Goal: Find specific page/section: Find specific page/section

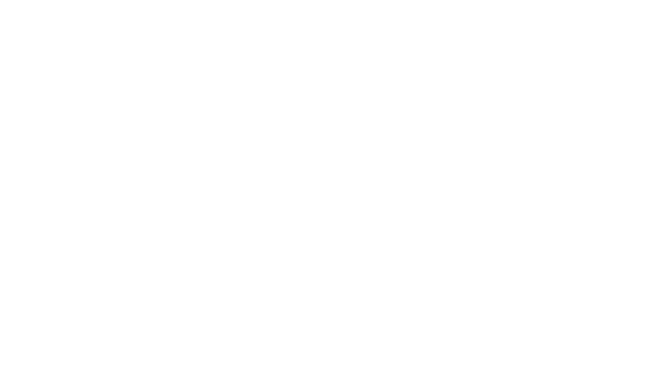
click at [342, 143] on body at bounding box center [327, 190] width 655 height 381
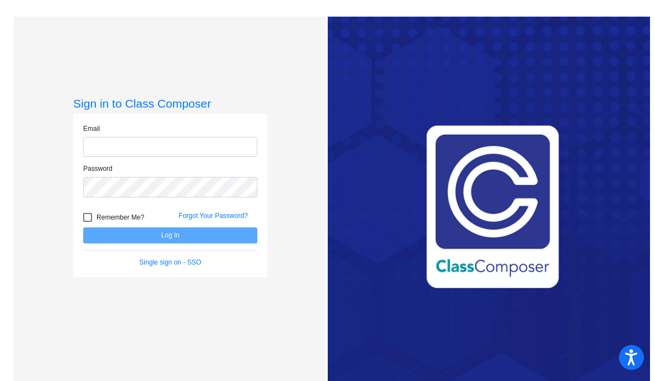
type input "[PERSON_NAME][EMAIL_ADDRESS][PERSON_NAME][DOMAIN_NAME]"
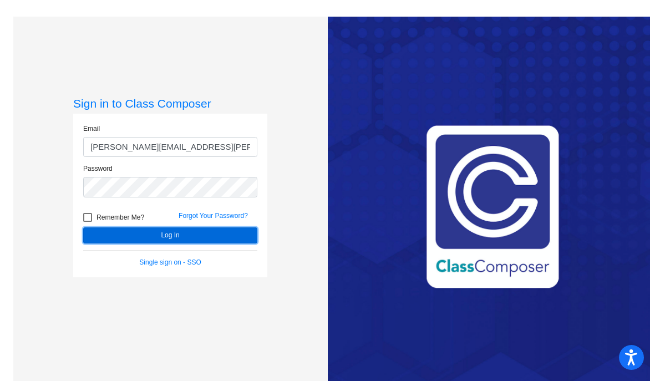
click at [212, 233] on button "Log In" at bounding box center [170, 235] width 174 height 16
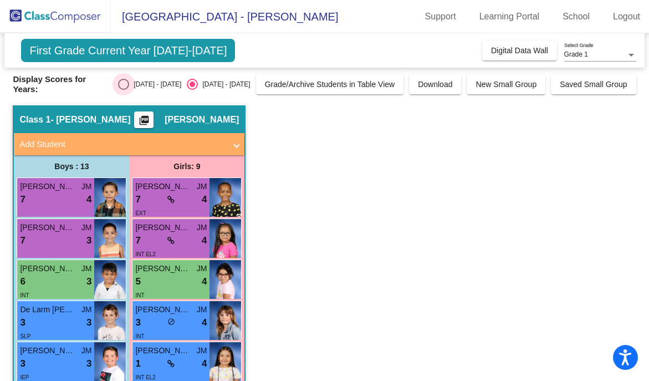
click at [121, 89] on div "Select an option" at bounding box center [123, 84] width 11 height 11
click at [123, 90] on input "[DATE] - [DATE]" at bounding box center [123, 90] width 1 height 1
radio input "true"
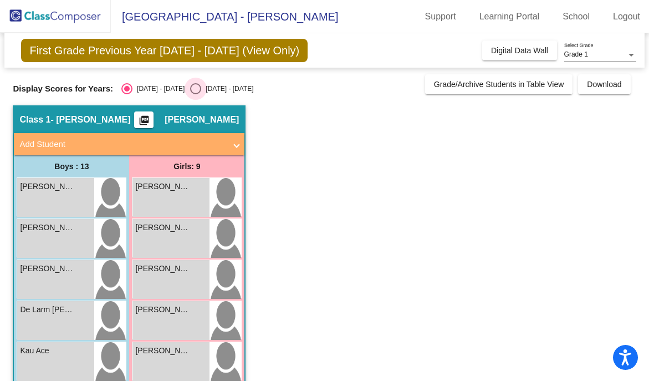
click at [190, 90] on div "Select an option" at bounding box center [195, 88] width 11 height 11
click at [195, 94] on input "[DATE] - [DATE]" at bounding box center [195, 94] width 1 height 1
radio input "true"
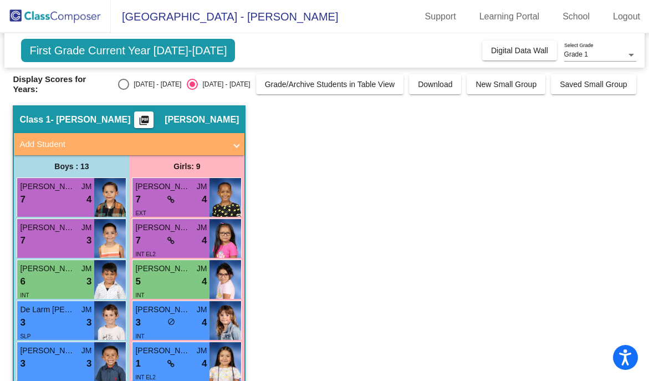
click at [182, 51] on span "First Grade Current Year [DATE]-[DATE]" at bounding box center [128, 50] width 214 height 23
click at [145, 55] on span "First Grade Current Year [DATE]-[DATE]" at bounding box center [128, 50] width 214 height 23
click at [615, 59] on div "Grade 1 Select Grade" at bounding box center [600, 52] width 72 height 19
click at [516, 49] on div at bounding box center [324, 190] width 649 height 381
click at [516, 49] on span "Digital Data Wall" at bounding box center [519, 50] width 57 height 9
